Goal: Complete application form

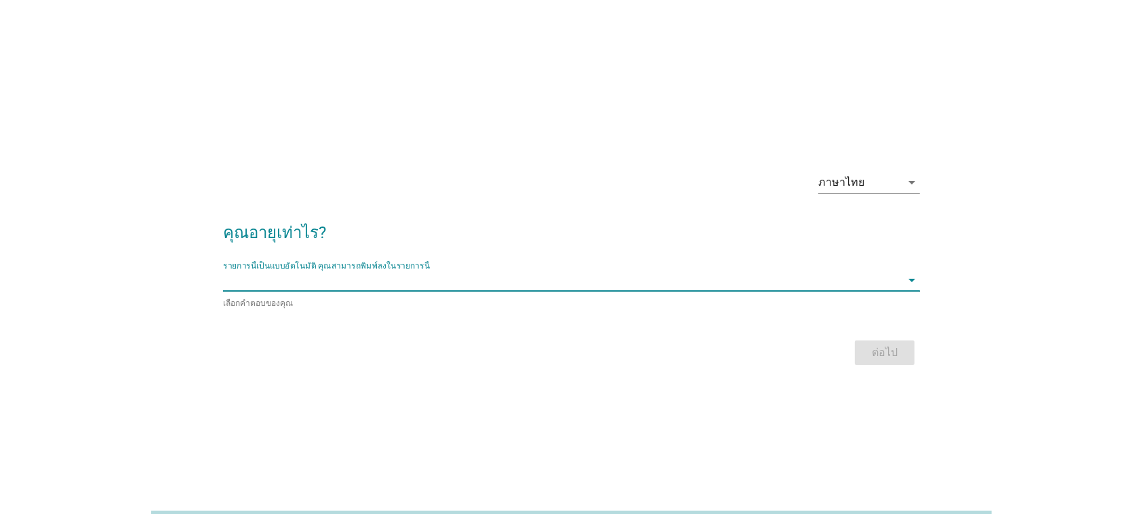
click at [597, 279] on input "รายการนี้เป็นแบบอัตโนมัติ คุณสามารถพิมพ์ลงในรายการนี้" at bounding box center [562, 280] width 678 height 22
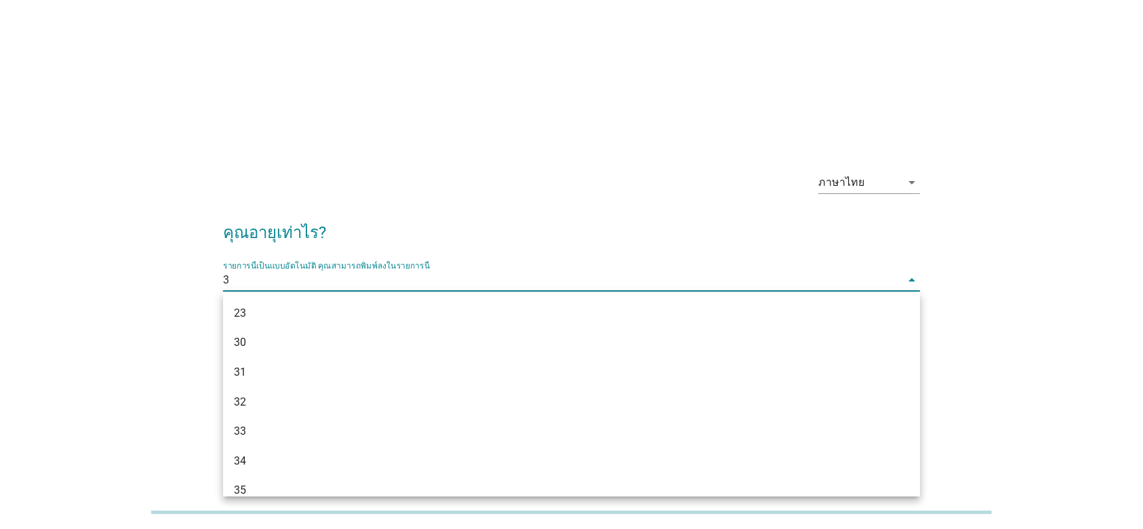
type input "39"
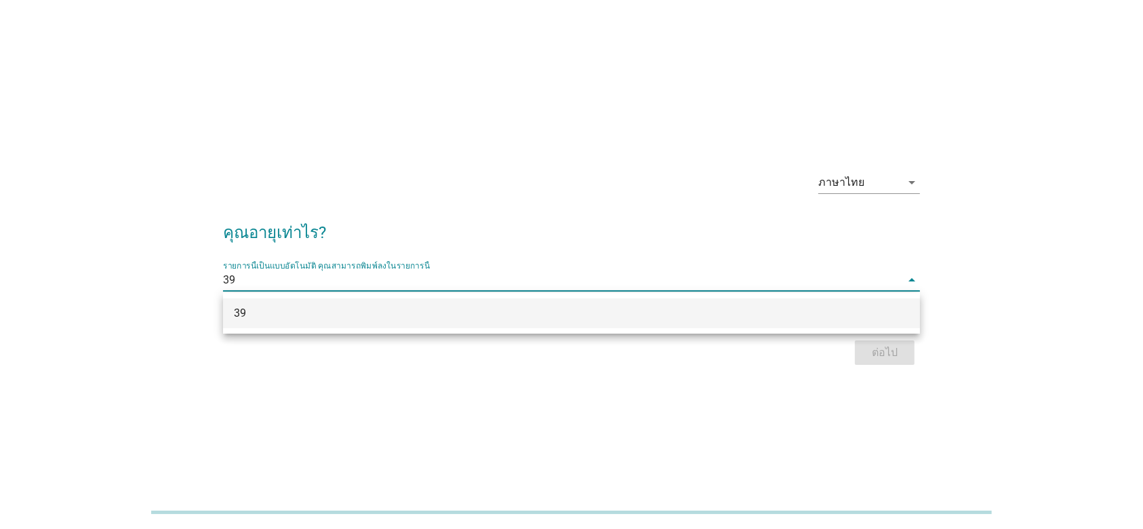
click at [601, 321] on div "39" at bounding box center [543, 313] width 619 height 16
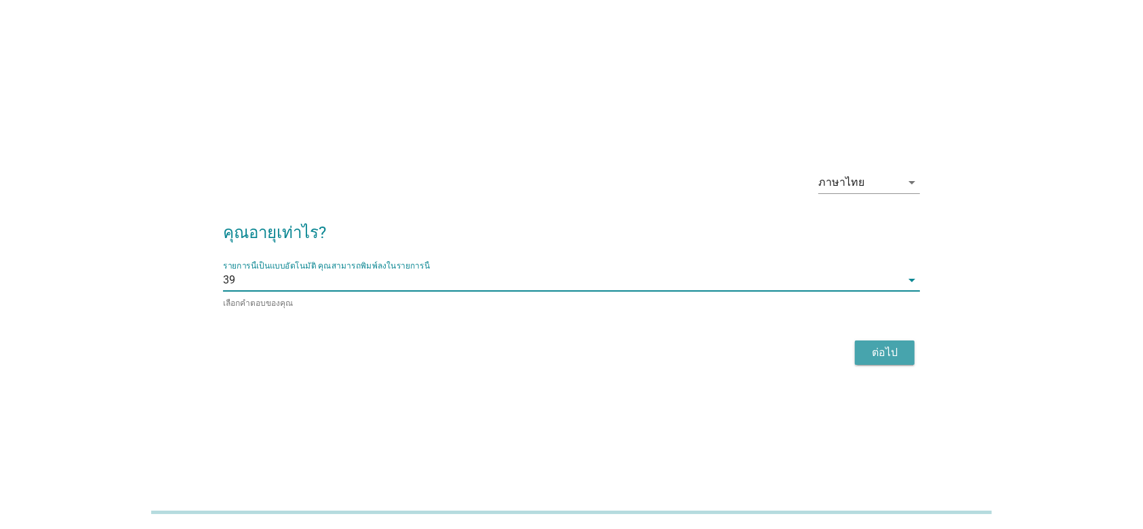
click at [868, 340] on button "ต่อไป" at bounding box center [885, 352] width 60 height 24
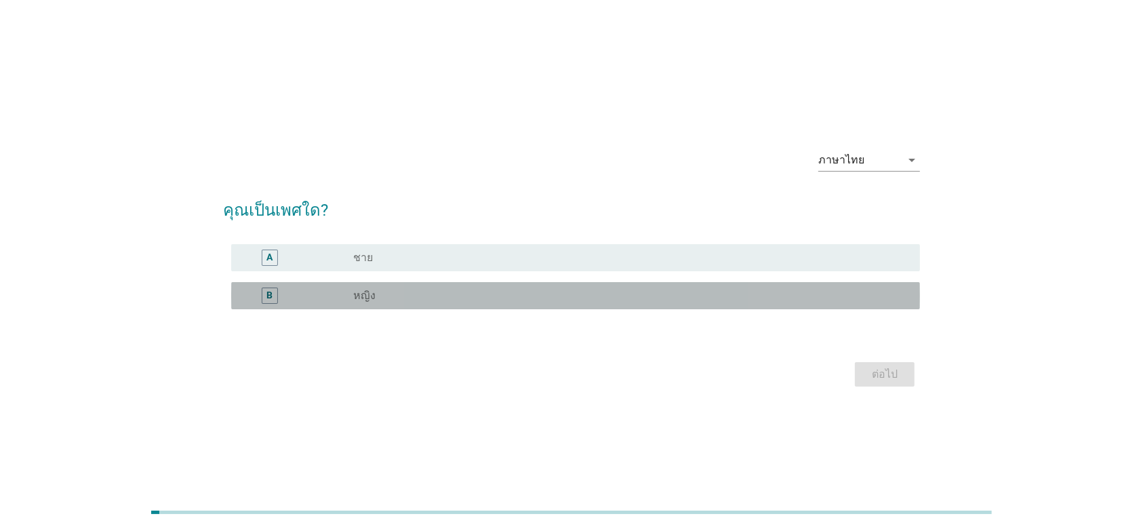
click at [651, 290] on div "radio_button_unchecked หญิง" at bounding box center [625, 296] width 545 height 14
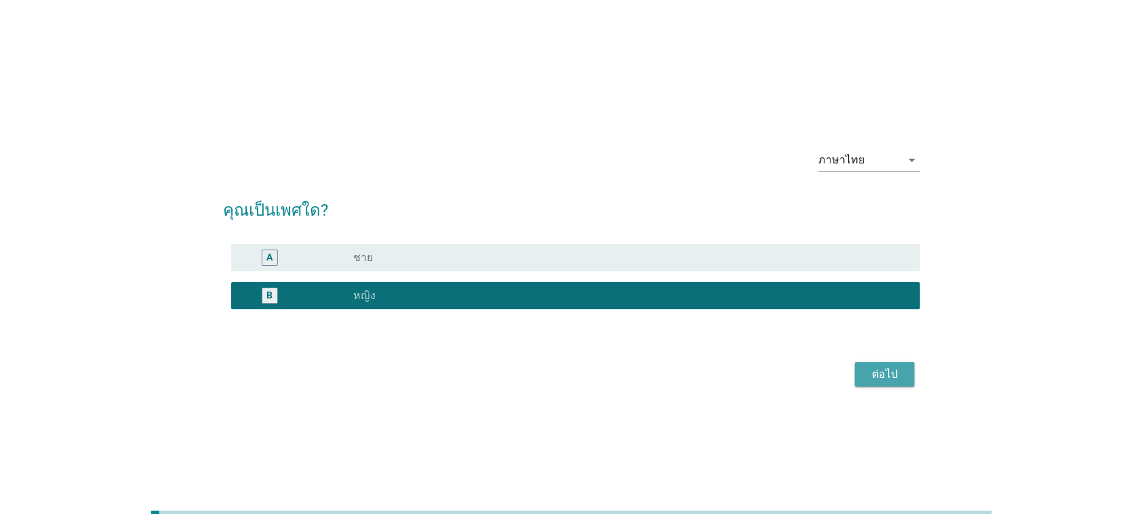
click at [869, 378] on div "ต่อไป" at bounding box center [885, 374] width 38 height 16
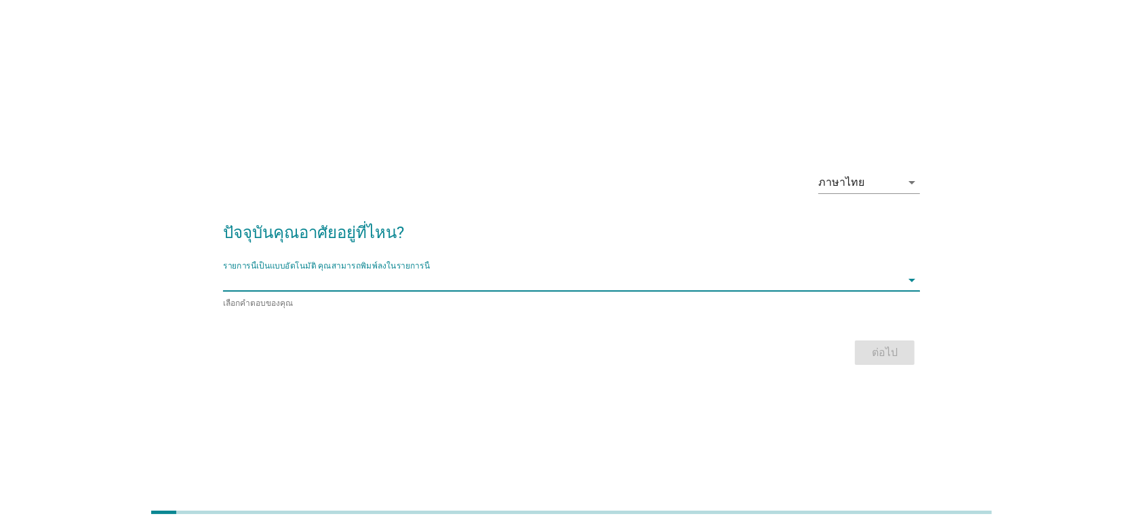
click at [671, 282] on input "รายการนี้เป็นแบบอัตโนมัติ คุณสามารถพิมพ์ลงในรายการนี้" at bounding box center [562, 280] width 678 height 22
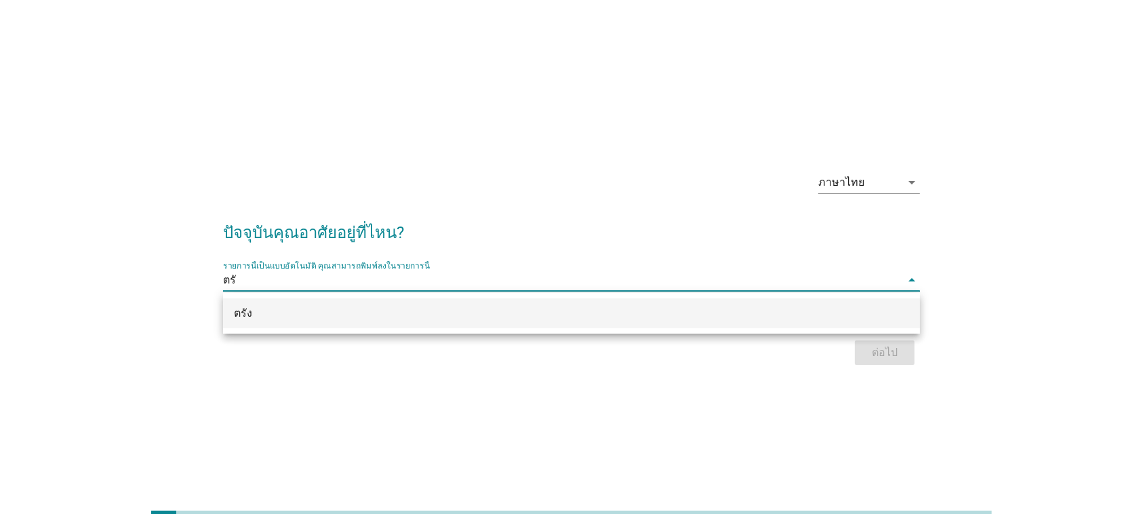
type input "ตรัง"
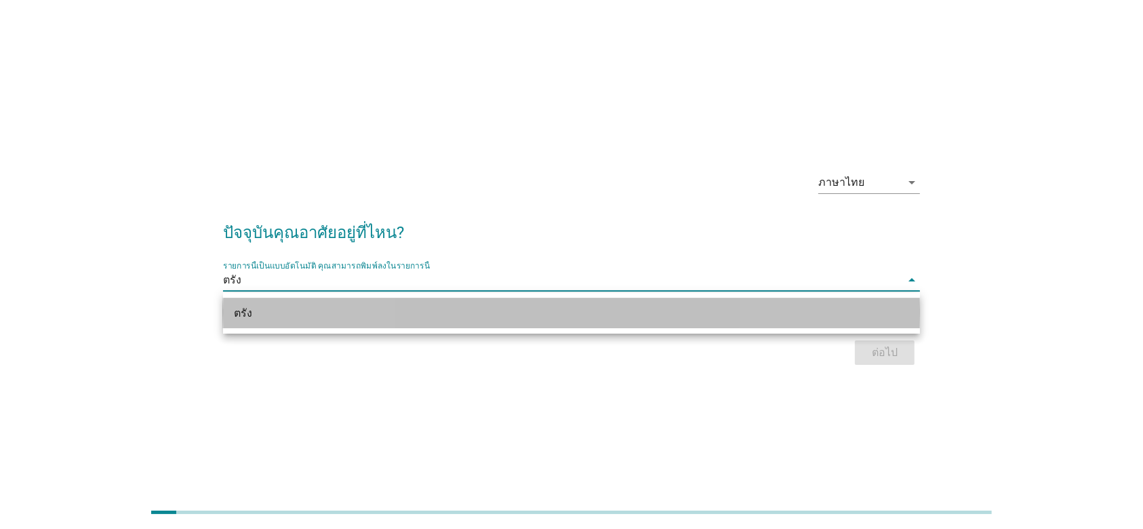
click at [662, 316] on div "ตรัง" at bounding box center [543, 313] width 619 height 16
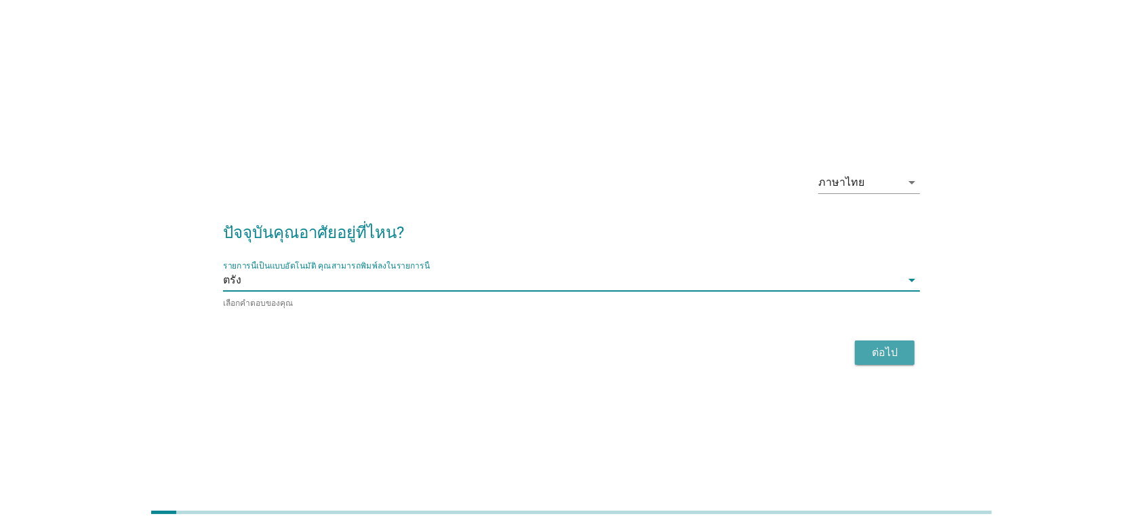
click at [863, 355] on button "ต่อไป" at bounding box center [885, 352] width 60 height 24
